Goal: Go to known website: Go to known website

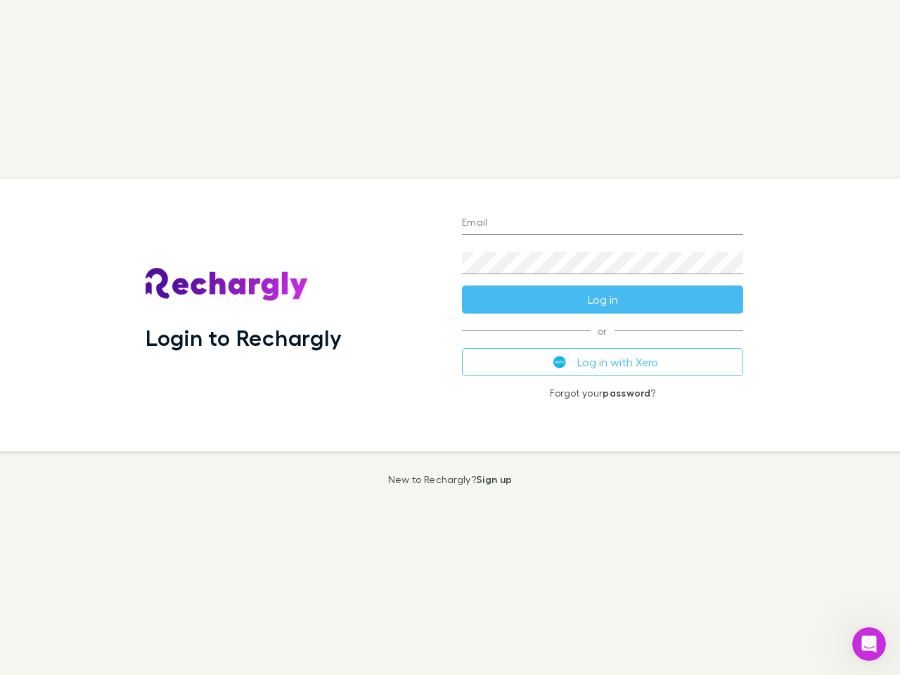
click at [450, 337] on div "Login to Rechargly" at bounding box center [292, 315] width 316 height 273
click at [602, 224] on input "Email" at bounding box center [602, 223] width 281 height 22
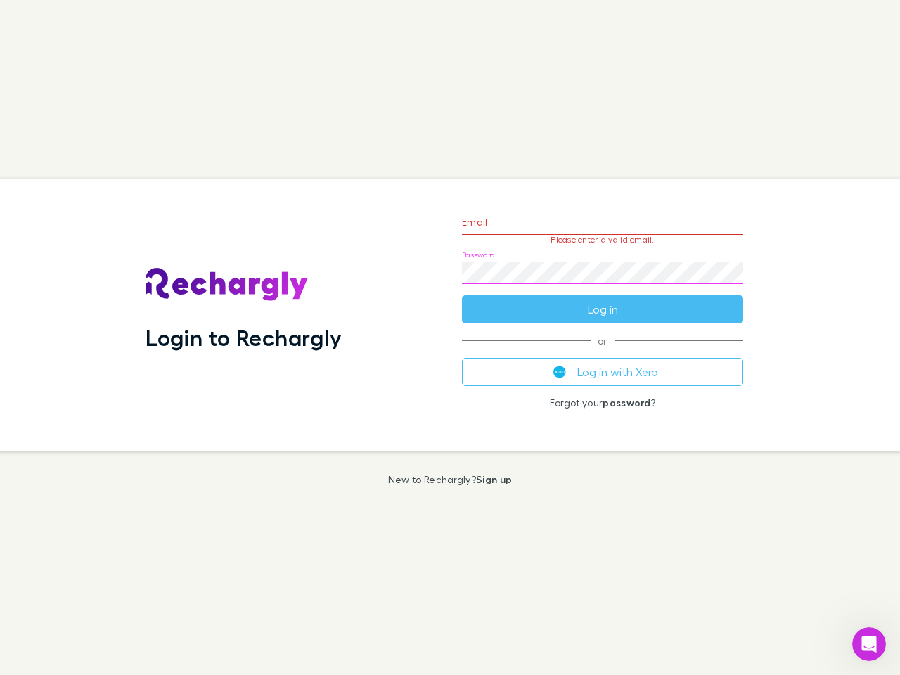
click at [602, 299] on form "Email Please enter a valid email. Password Log in" at bounding box center [602, 262] width 281 height 122
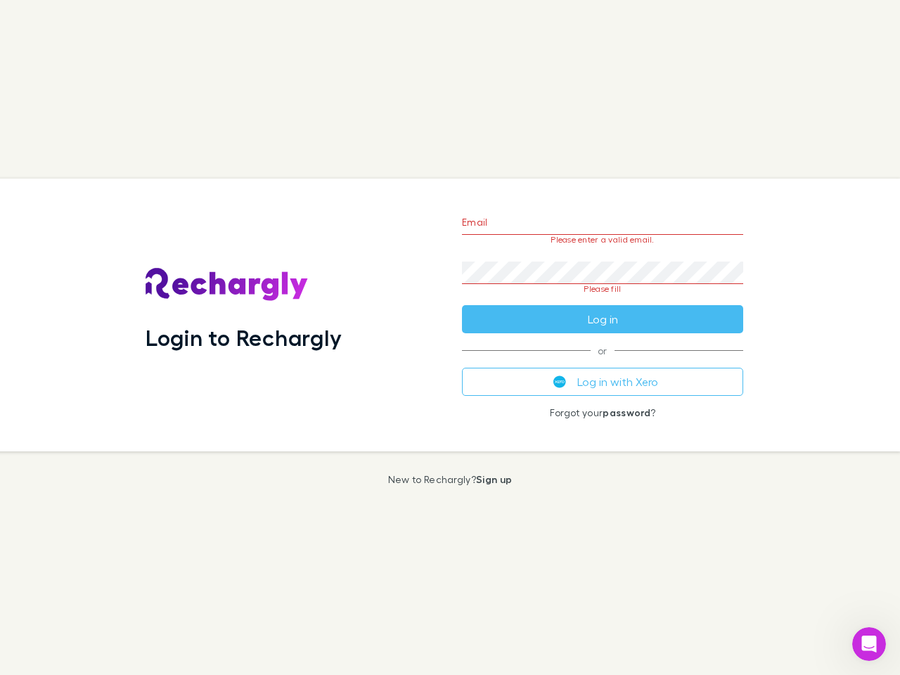
click at [602, 362] on div "Email Please enter a valid email. Password Please fill Log in or Log in with Xe…" at bounding box center [603, 315] width 304 height 273
click at [869, 644] on icon "Open Intercom Messenger" at bounding box center [869, 644] width 23 height 23
